Goal: Information Seeking & Learning: Learn about a topic

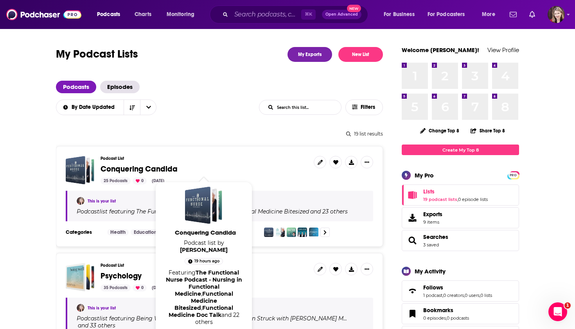
click at [111, 166] on span "Conquering Candida" at bounding box center [139, 169] width 77 height 10
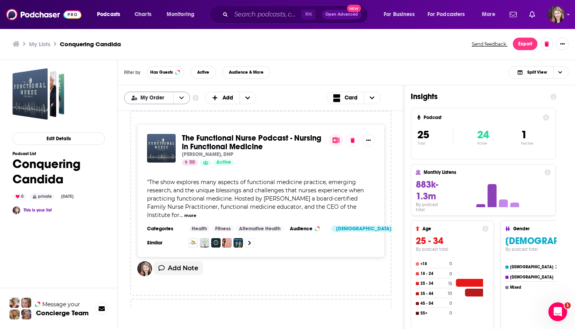
click at [178, 98] on button "open menu" at bounding box center [181, 98] width 16 height 12
click at [158, 136] on span "Power Score" at bounding box center [162, 137] width 44 height 4
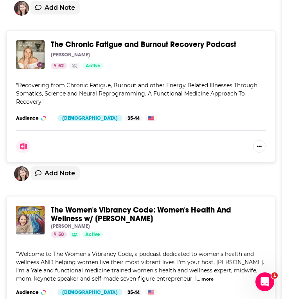
scroll to position [2664, 0]
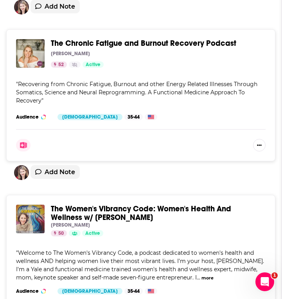
drag, startPoint x: 51, startPoint y: 16, endPoint x: 67, endPoint y: 24, distance: 18.2
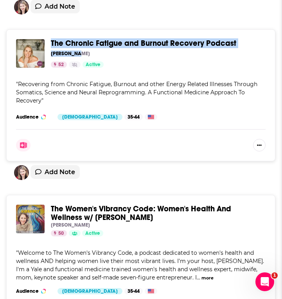
drag, startPoint x: 50, startPoint y: 15, endPoint x: 84, endPoint y: 30, distance: 37.3
click at [84, 39] on div "The Chronic Fatigue and Burnout Recovery Podcast Anna Marsh 52 Active Categorie…" at bounding box center [141, 53] width 250 height 29
copy div "The Chronic Fatigue and Burnout Recovery Podcast Anna Marsh"
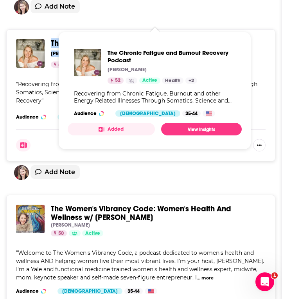
click at [81, 38] on span "The Chronic Fatigue and Burnout Recovery Podcast" at bounding box center [144, 43] width 186 height 10
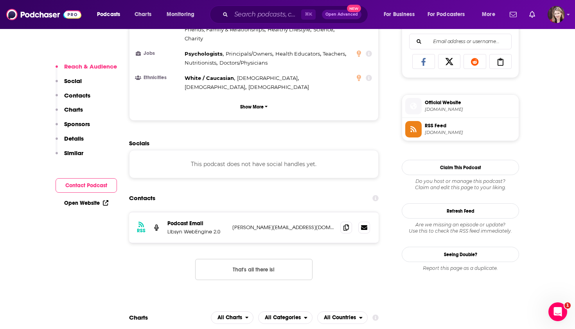
scroll to position [509, 0]
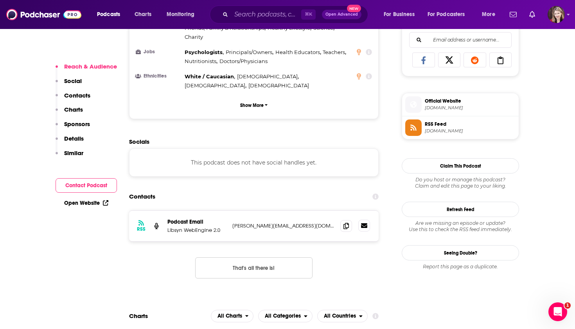
click at [282, 223] on icon at bounding box center [364, 225] width 6 height 5
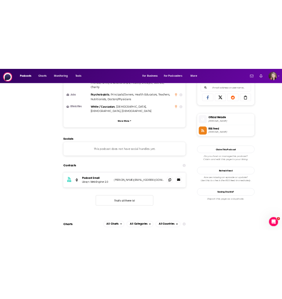
scroll to position [0, 0]
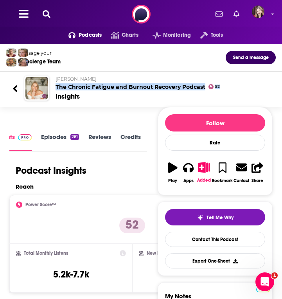
drag, startPoint x: 54, startPoint y: 84, endPoint x: 201, endPoint y: 91, distance: 147.3
click at [201, 91] on div "Anna Marsh The Chronic Fatigue and Burnout Recovery Podcast 52 Insights" at bounding box center [159, 88] width 220 height 25
copy div "The Chronic Fatigue and Burnout Recovery Podcast 52"
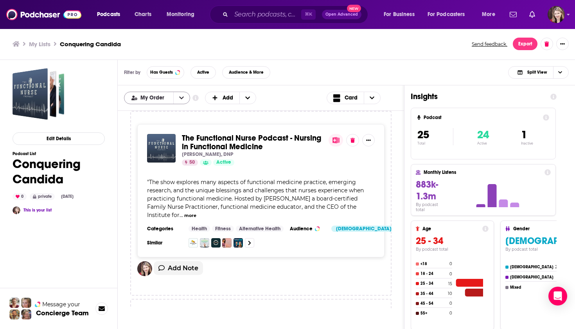
click at [182, 97] on icon "open menu" at bounding box center [181, 97] width 5 height 5
click at [167, 137] on span "Power Score" at bounding box center [162, 137] width 44 height 4
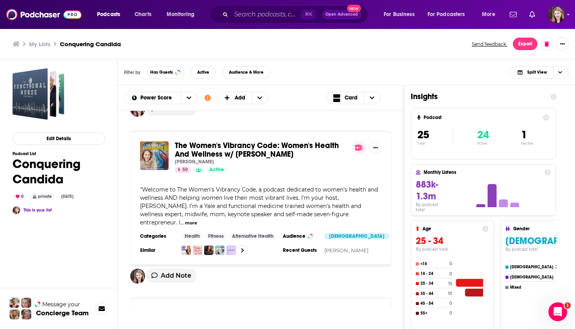
scroll to position [2289, 0]
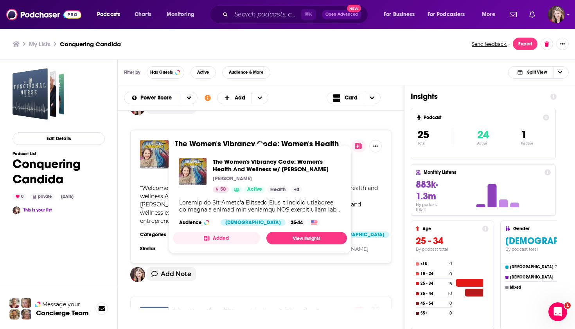
drag, startPoint x: 175, startPoint y: 121, endPoint x: 198, endPoint y: 127, distance: 24.2
drag, startPoint x: 173, startPoint y: 120, endPoint x: 290, endPoint y: 133, distance: 117.7
click at [290, 140] on div "The Women's Vibrancy Code: Women's Health And Wellness w/ Maraya Brown Maraya B…" at bounding box center [261, 156] width 242 height 32
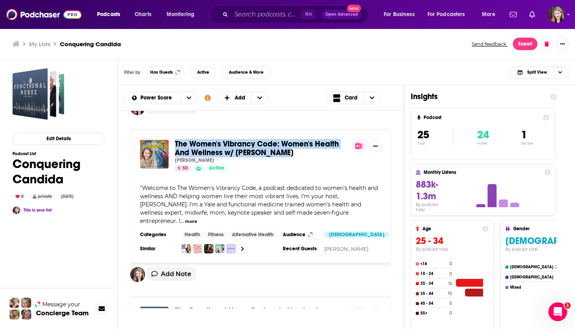
copy span "The Women's Vibrancy Code: Women's Health And Wellness w/ [PERSON_NAME]"
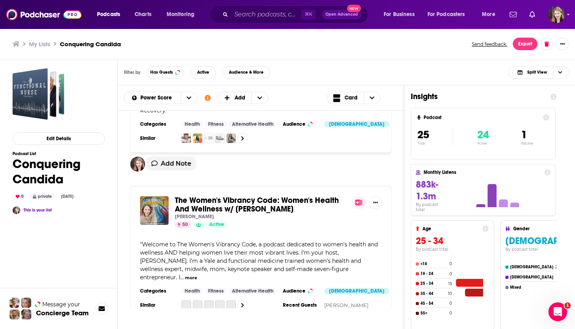
scroll to position [2234, 0]
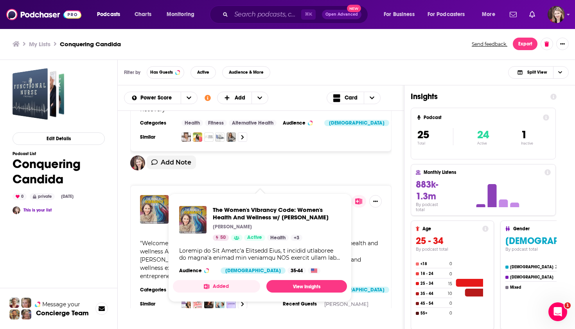
click at [205, 194] on span "The Women's Vibrancy Code: Women's Health And Wellness w/ [PERSON_NAME]" at bounding box center [257, 203] width 164 height 18
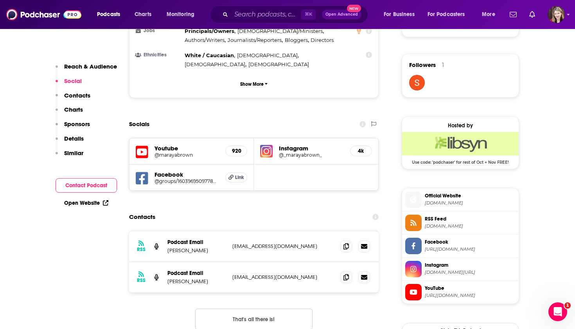
scroll to position [549, 0]
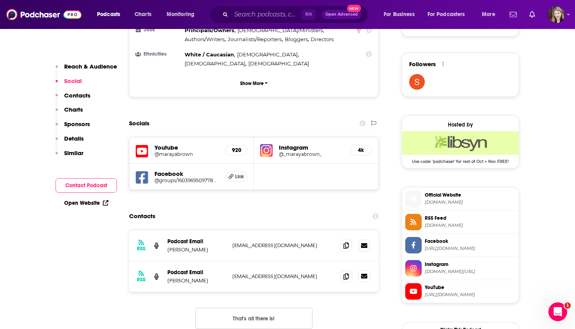
click at [364, 274] on icon at bounding box center [364, 276] width 6 height 5
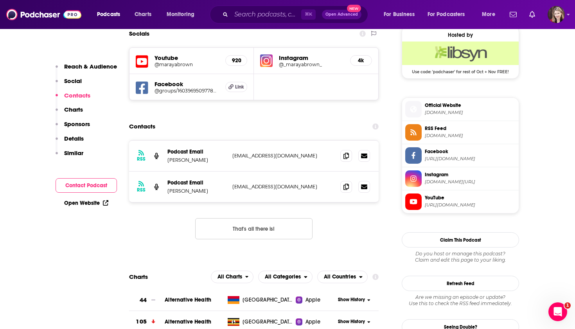
scroll to position [663, 0]
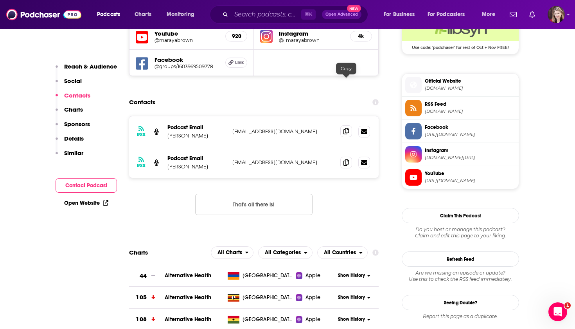
click at [346, 128] on icon at bounding box center [346, 131] width 5 height 6
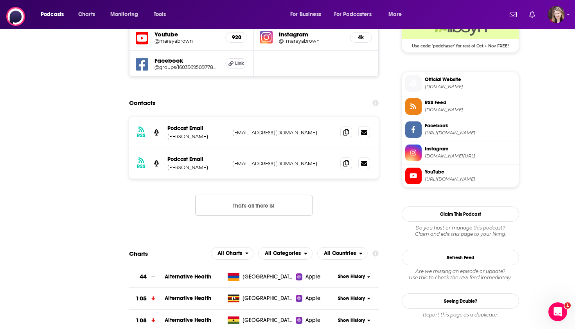
scroll to position [0, 0]
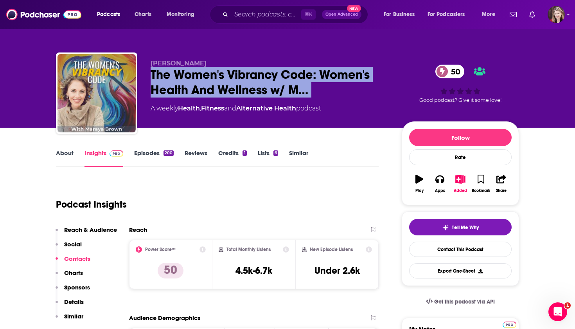
drag, startPoint x: 150, startPoint y: 70, endPoint x: 303, endPoint y: 102, distance: 157.1
click at [303, 102] on div "Maraya Brown The Women's Vibrancy Code: Women's Health And Wellness w/ M… 50 A …" at bounding box center [287, 94] width 463 height 85
copy div "The Women's Vibrancy Code: Women's Health And Wellness w/ M… 50"
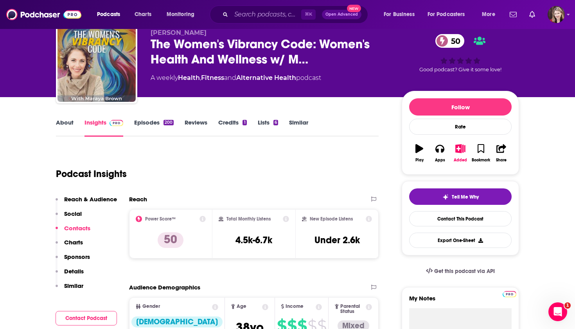
scroll to position [76, 0]
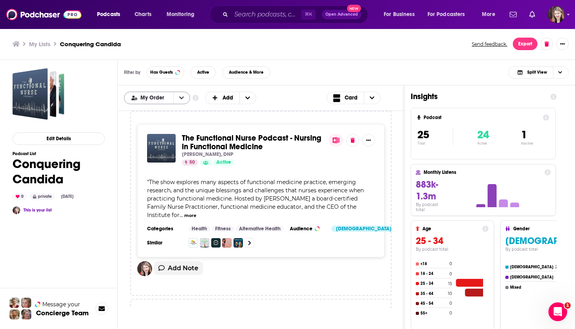
click at [181, 97] on icon "open menu" at bounding box center [181, 97] width 5 height 5
click at [160, 138] on span "Power Score" at bounding box center [162, 137] width 44 height 4
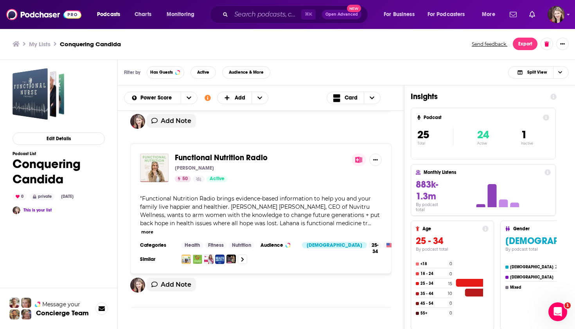
scroll to position [2602, 0]
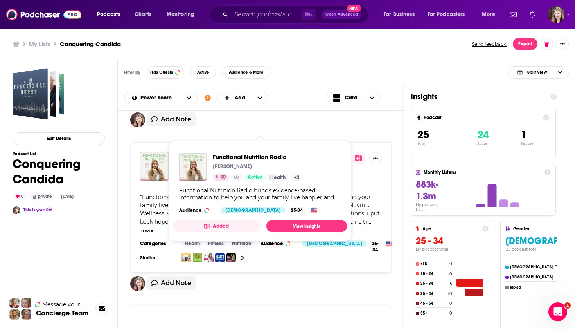
drag, startPoint x: 173, startPoint y: 126, endPoint x: 270, endPoint y: 128, distance: 97.1
click at [270, 152] on div "Functional Nutrition Radio Lahana Vigliano 50 Active" at bounding box center [261, 166] width 242 height 29
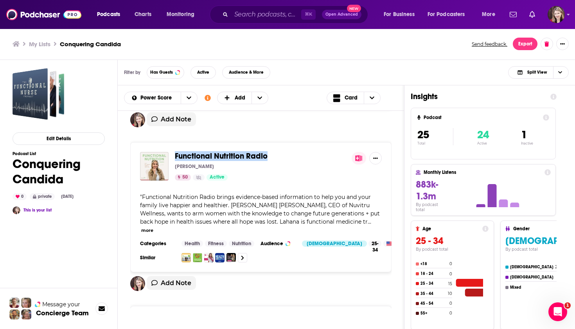
copy span "Functional Nutrition Radio"
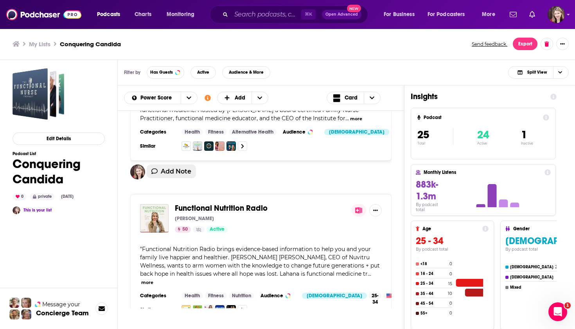
scroll to position [2612, 0]
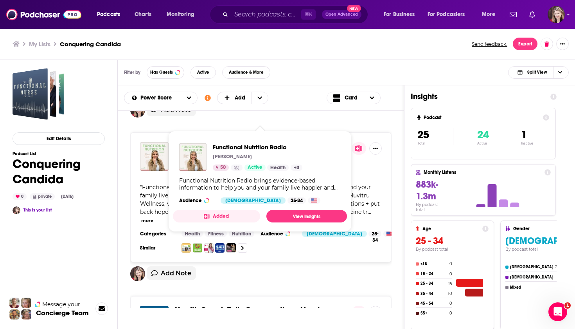
click at [198, 141] on span "Functional Nutrition Radio" at bounding box center [221, 146] width 93 height 10
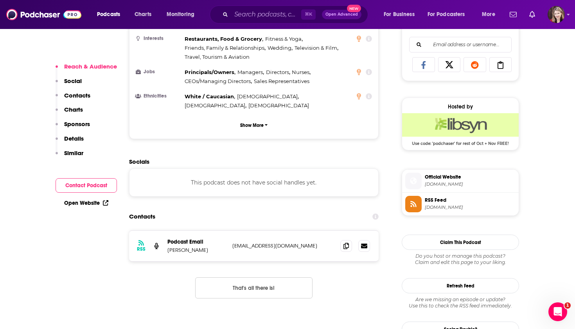
scroll to position [512, 0]
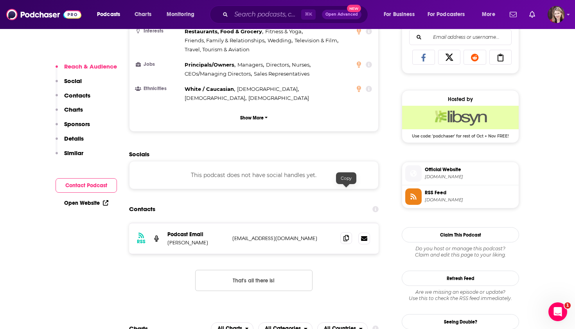
click at [347, 235] on icon at bounding box center [346, 238] width 5 height 6
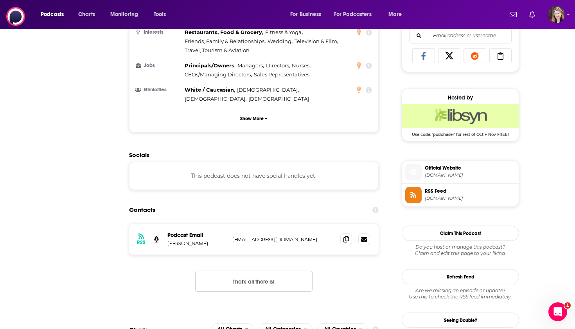
scroll to position [0, 0]
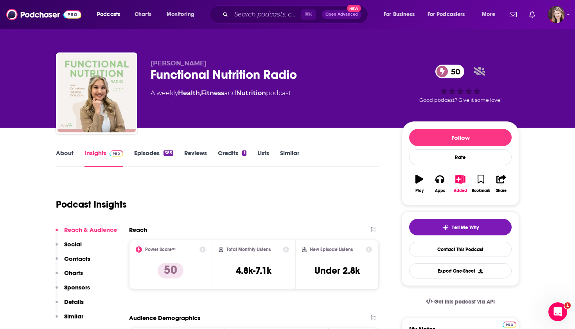
click at [150, 72] on div "Lahana Vigliano Functional Nutrition Radio 50 A weekly Health , Fitness and Nut…" at bounding box center [287, 94] width 463 height 85
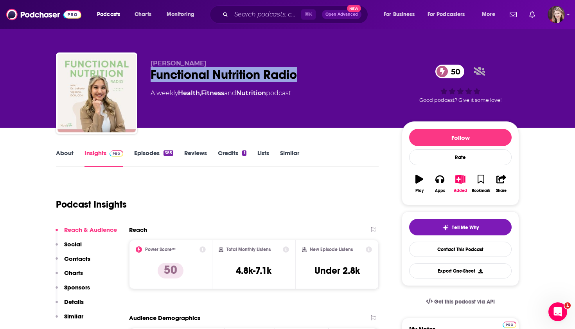
drag, startPoint x: 150, startPoint y: 71, endPoint x: 298, endPoint y: 79, distance: 148.6
click at [298, 79] on div "Lahana Vigliano Functional Nutrition Radio 50 A weekly Health , Fitness and Nut…" at bounding box center [287, 94] width 463 height 85
copy h2 "Functional Nutrition Radio"
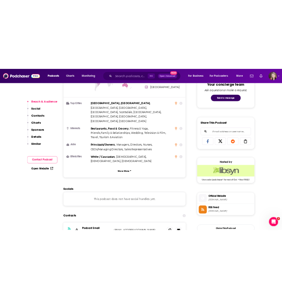
scroll to position [447, 0]
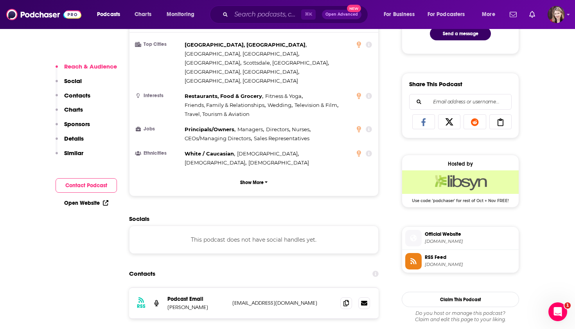
drag, startPoint x: 166, startPoint y: 259, endPoint x: 210, endPoint y: 261, distance: 43.5
click at [210, 288] on div "RSS Podcast Email Lahana Vigliano lahana@nuvitruwellness.com lahana@nuvitruwell…" at bounding box center [254, 303] width 250 height 31
copy p "[PERSON_NAME]"
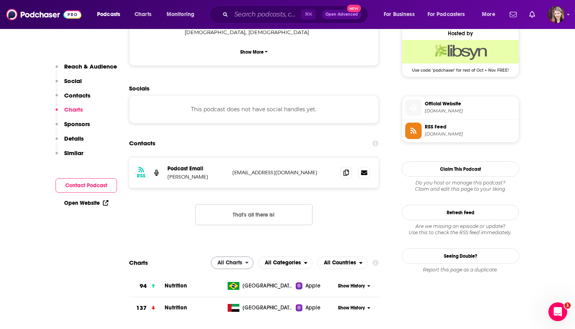
scroll to position [579, 0]
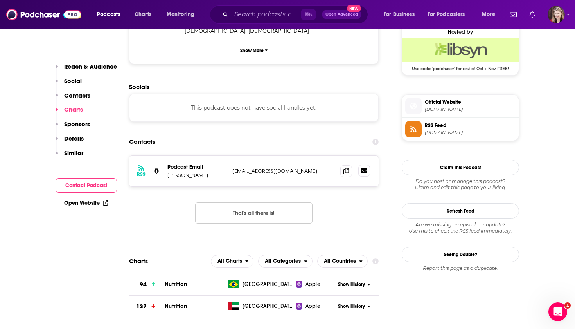
click at [363, 168] on icon at bounding box center [364, 171] width 6 height 6
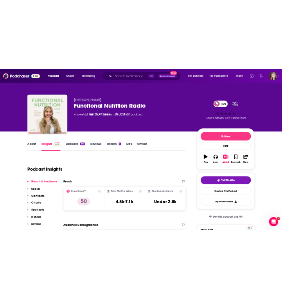
scroll to position [0, 0]
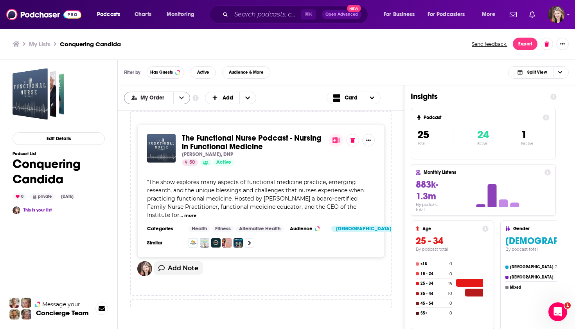
click at [180, 95] on icon "open menu" at bounding box center [181, 97] width 5 height 5
click at [162, 137] on span "Power Score" at bounding box center [162, 137] width 44 height 4
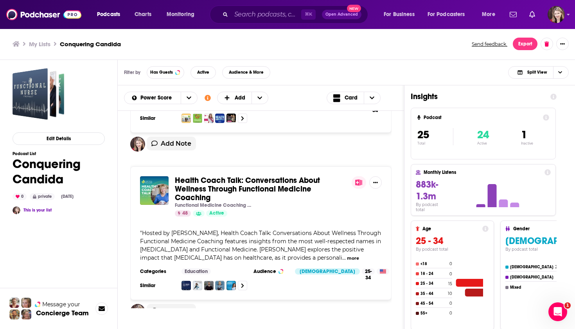
scroll to position [2743, 0]
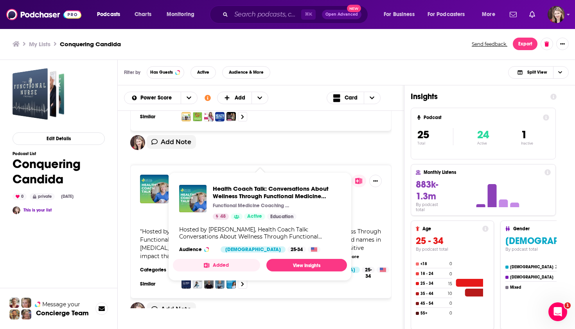
click at [204, 174] on span "Health Coach Talk: Conversations About Wellness Through Functional Medicine Coa…" at bounding box center [247, 187] width 145 height 27
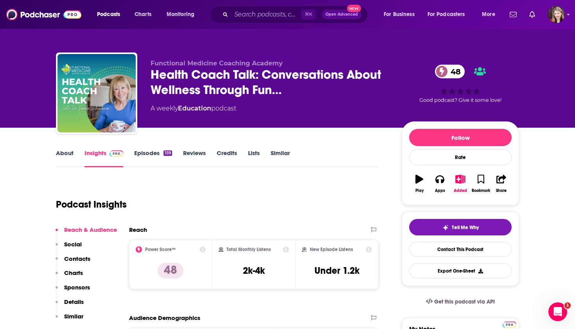
click at [57, 153] on link "About" at bounding box center [65, 158] width 18 height 18
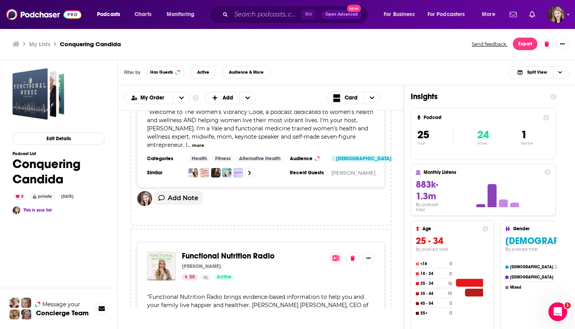
scroll to position [4371, 0]
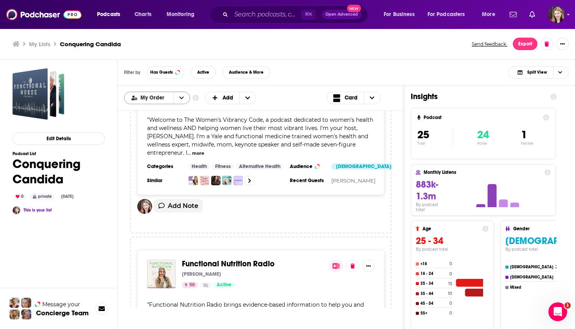
click at [180, 99] on icon "open menu" at bounding box center [181, 97] width 5 height 3
click at [163, 135] on span "Power Score" at bounding box center [162, 137] width 44 height 4
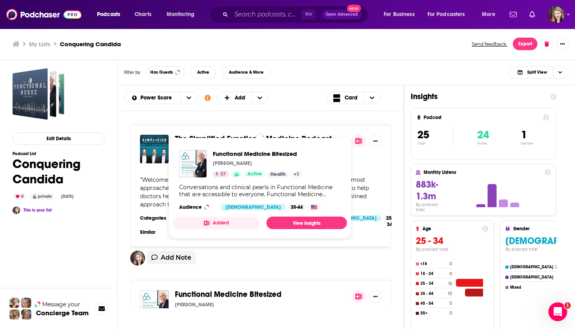
scroll to position [0, 0]
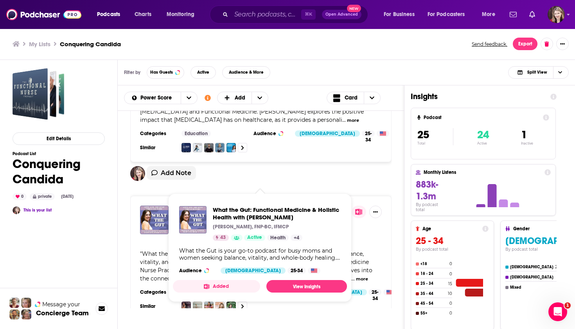
click at [204, 205] on span "What the Gut: Functional Medicine & Holistic Health with Allison" at bounding box center [254, 214] width 159 height 18
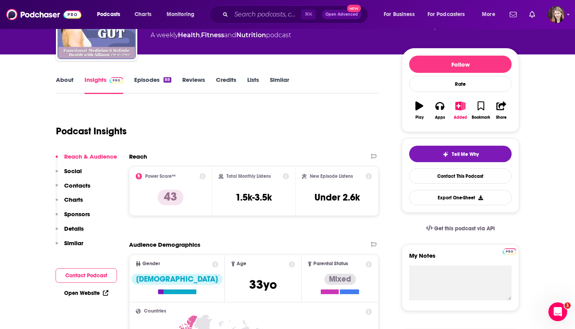
click at [60, 81] on link "About" at bounding box center [65, 85] width 18 height 18
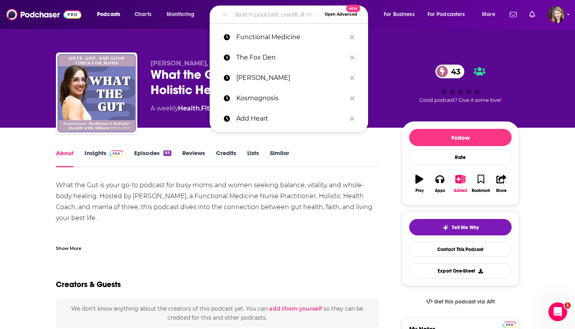
click at [235, 14] on input "Search podcasts, credits, & more..." at bounding box center [276, 14] width 90 height 13
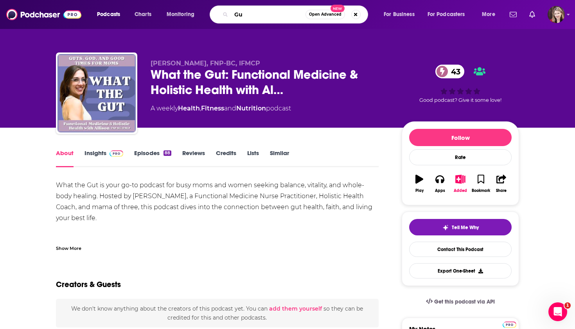
type input "Gut"
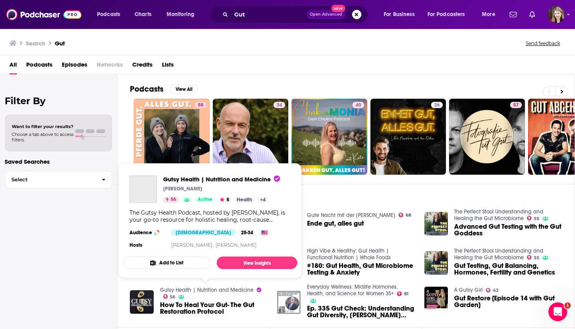
click at [167, 288] on link "Gutsy Health | Nutrition and Medicine" at bounding box center [207, 289] width 94 height 7
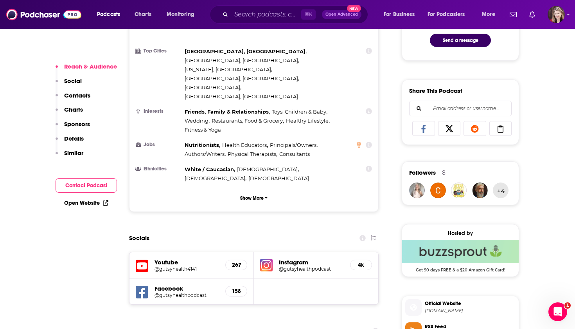
scroll to position [447, 0]
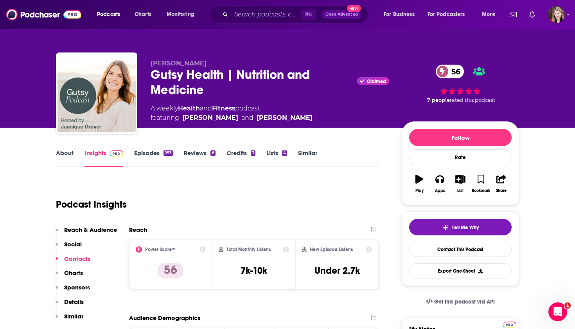
scroll to position [0, 0]
click at [96, 153] on link "Insights" at bounding box center [104, 158] width 39 height 18
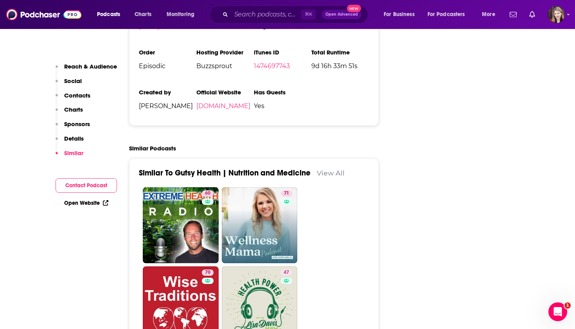
scroll to position [1246, 0]
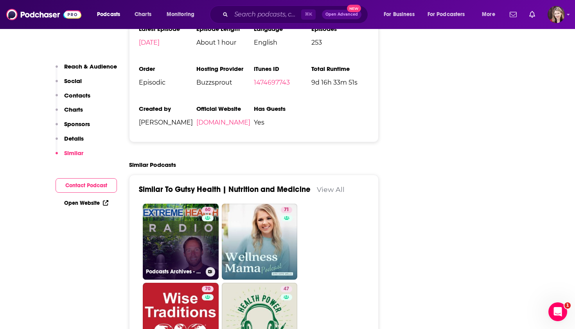
click at [182, 204] on link "60 Podcasts Archives - Extreme Health Radio" at bounding box center [181, 242] width 76 height 76
type input "[URL][DOMAIN_NAME]"
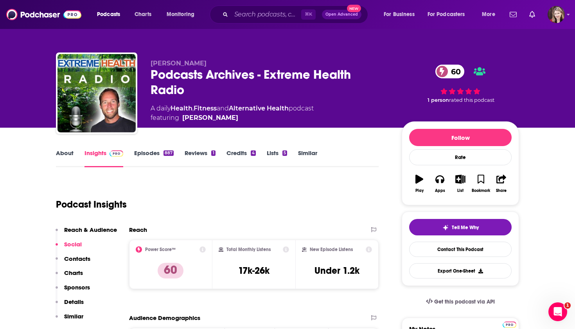
click at [64, 153] on link "About" at bounding box center [65, 158] width 18 height 18
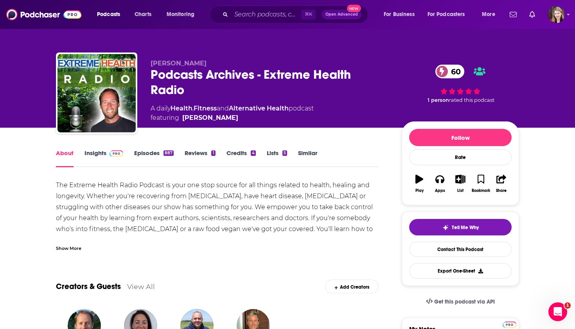
click at [271, 152] on link "Lists 5" at bounding box center [277, 158] width 20 height 18
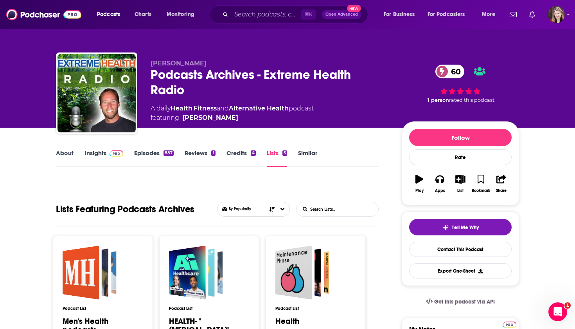
click at [459, 178] on icon "button" at bounding box center [461, 179] width 10 height 9
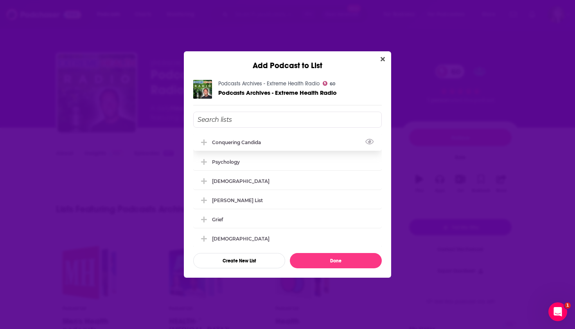
click at [255, 142] on div "Conquering Candida" at bounding box center [239, 142] width 54 height 6
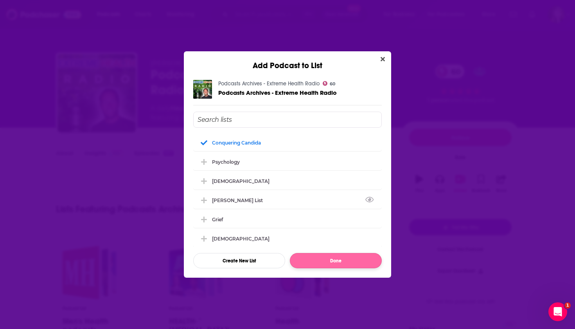
click at [339, 259] on button "Done" at bounding box center [336, 260] width 92 height 15
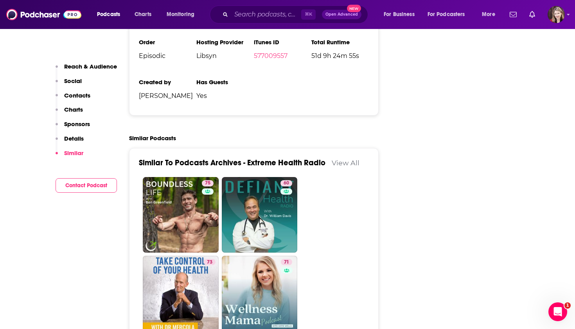
scroll to position [1403, 0]
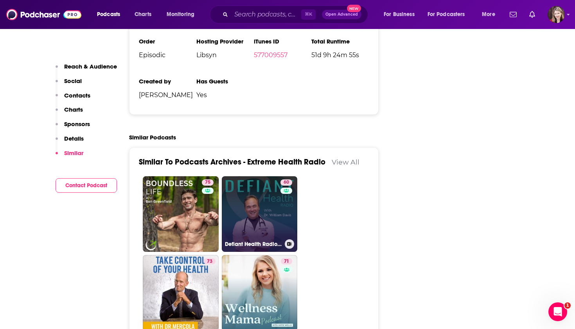
click at [254, 176] on link "60 Defiant Health Radio with Dr. William Davis" at bounding box center [260, 214] width 76 height 76
type input "https://www.podchaser.com/podcasts/defiant-health-radio-with-dr-w-1962215"
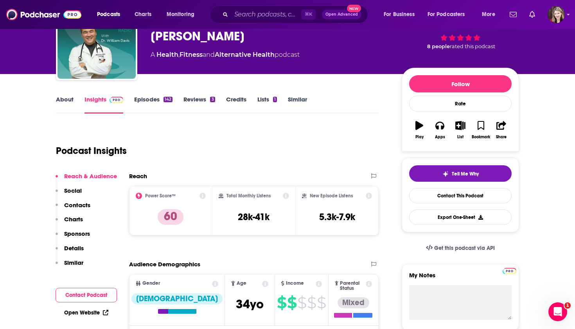
scroll to position [54, 0]
click at [61, 98] on link "About" at bounding box center [65, 104] width 18 height 18
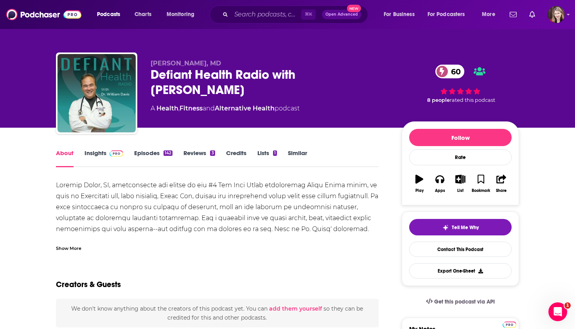
click at [459, 178] on icon "button" at bounding box center [461, 179] width 10 height 9
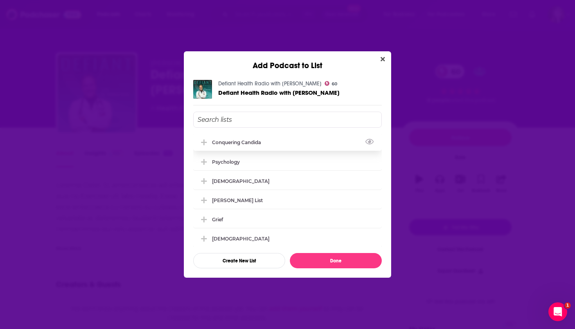
click at [242, 140] on div "Conquering Candida" at bounding box center [239, 142] width 54 height 6
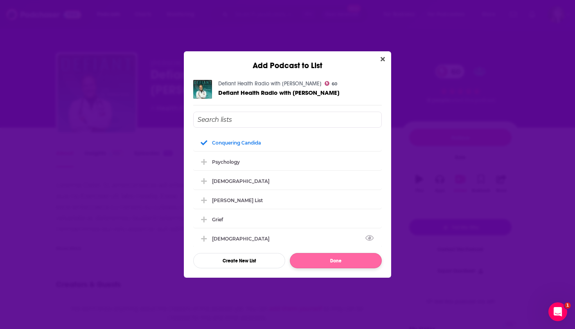
click at [337, 260] on button "Done" at bounding box center [336, 260] width 92 height 15
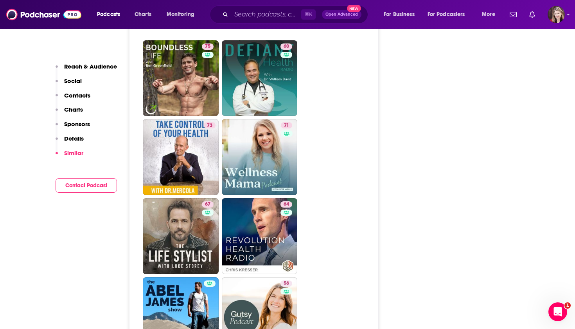
scroll to position [1538, 0]
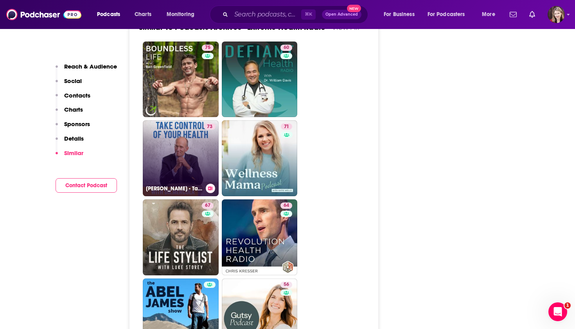
click at [174, 120] on link "73 [PERSON_NAME] - Take Control of Your Health" at bounding box center [181, 158] width 76 height 76
type input "[URL][DOMAIN_NAME][PERSON_NAME]"
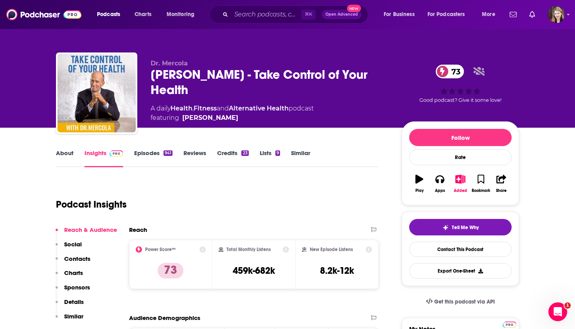
click at [458, 178] on icon "button" at bounding box center [461, 179] width 10 height 9
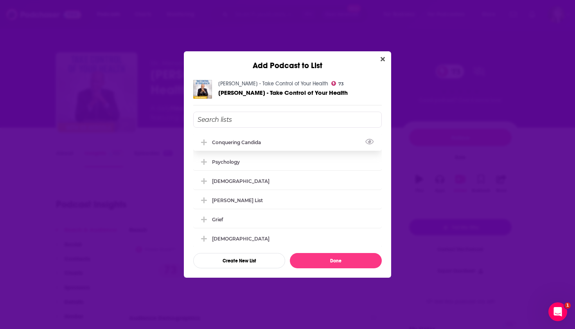
click at [268, 144] on div "Conquering Candida" at bounding box center [287, 141] width 189 height 17
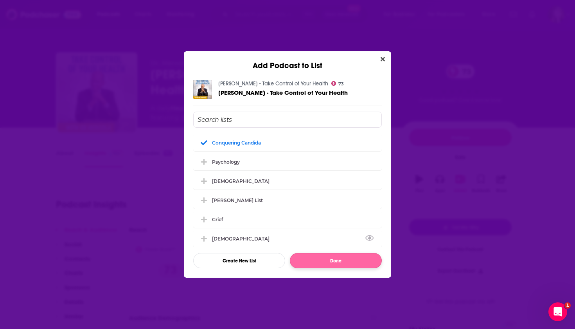
click at [332, 261] on button "Done" at bounding box center [336, 260] width 92 height 15
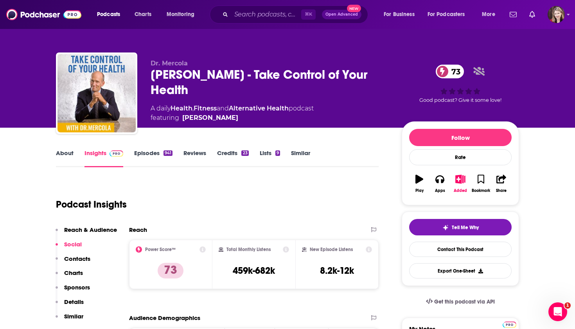
drag, startPoint x: 146, startPoint y: 72, endPoint x: 222, endPoint y: 92, distance: 77.7
click at [222, 92] on div "Dr. Mercola [PERSON_NAME] - Take Control of Your Health 73 A daily Health , Fit…" at bounding box center [287, 94] width 463 height 85
copy h2 "[PERSON_NAME] - Take Control of Your Health"
